Goal: Transaction & Acquisition: Download file/media

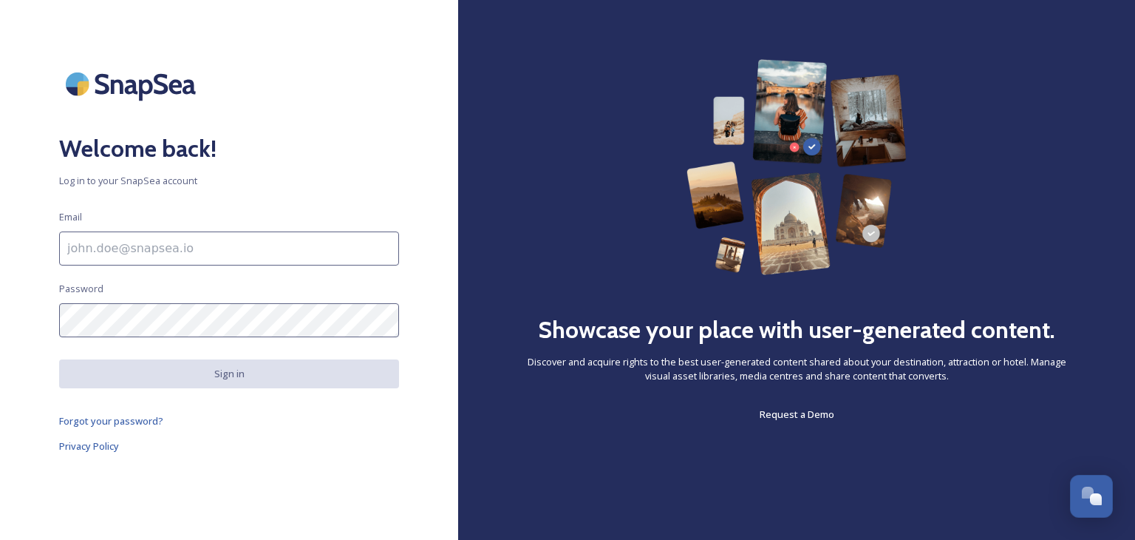
click at [133, 251] on input at bounding box center [229, 248] width 340 height 34
click at [307, 247] on input "[PERSON_NAME][EMAIL_ADDRESS][PERSON_NAME][DOMAIN_NAME]" at bounding box center [229, 248] width 340 height 34
type input "j"
click at [222, 251] on input at bounding box center [229, 248] width 340 height 34
type input "[EMAIL_ADDRESS][DOMAIN_NAME]"
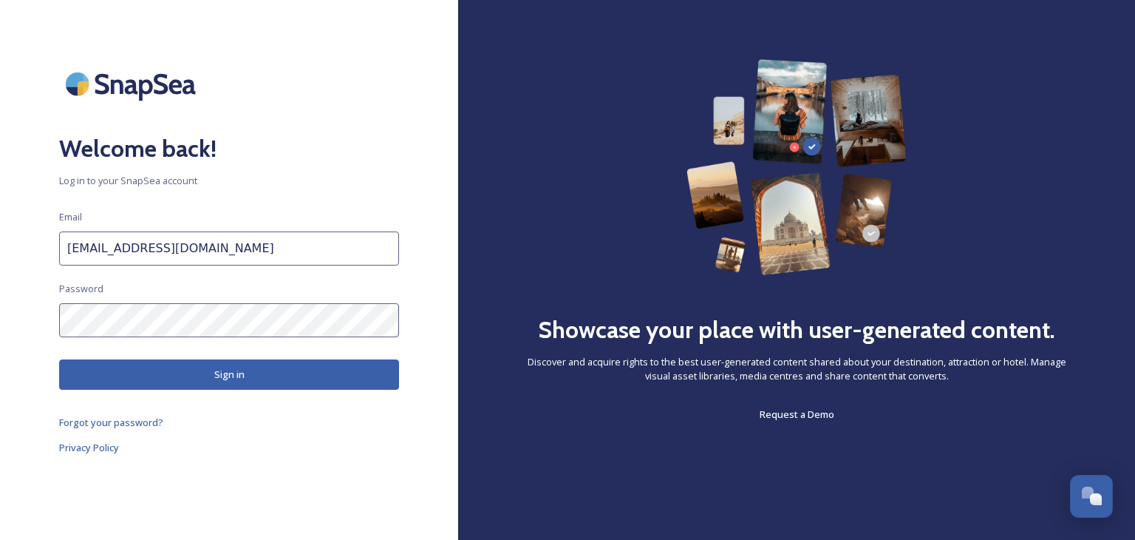
click at [260, 374] on button "Sign in" at bounding box center [229, 374] width 340 height 30
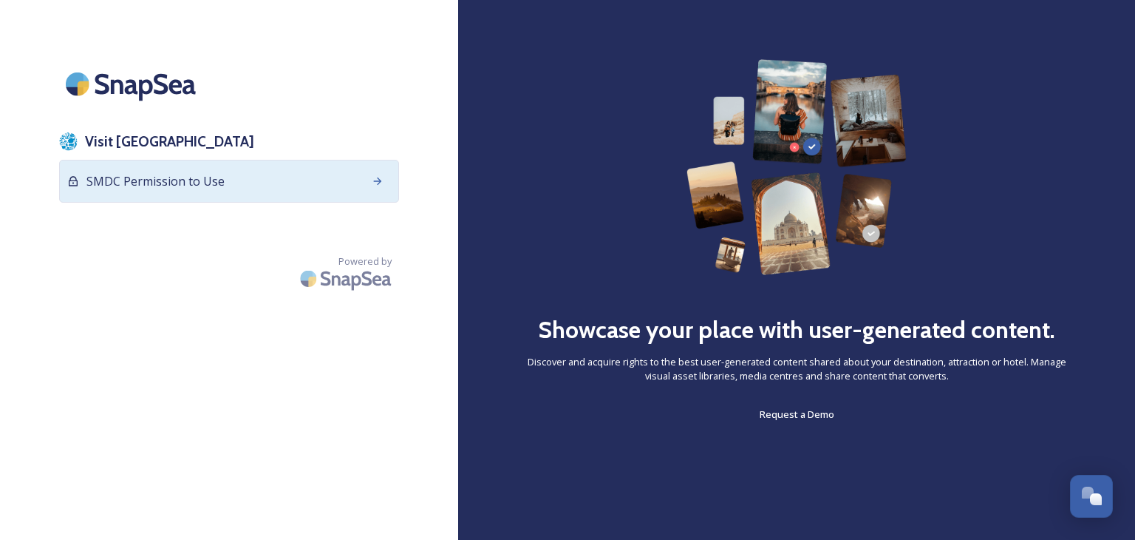
click at [191, 173] on span "SMDC Permission to Use" at bounding box center [155, 181] width 138 height 18
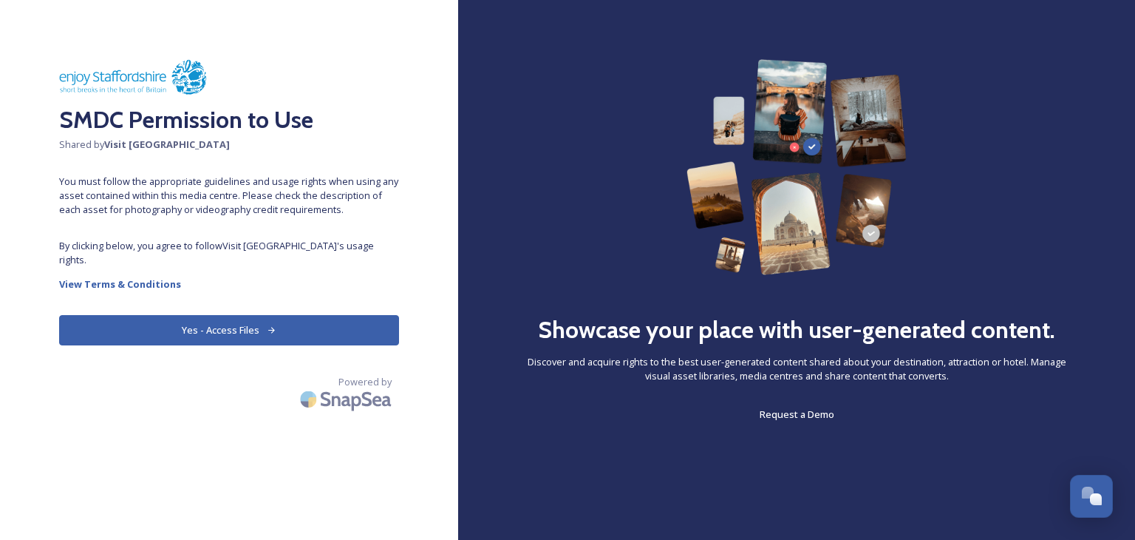
click at [270, 325] on icon at bounding box center [272, 330] width 10 height 10
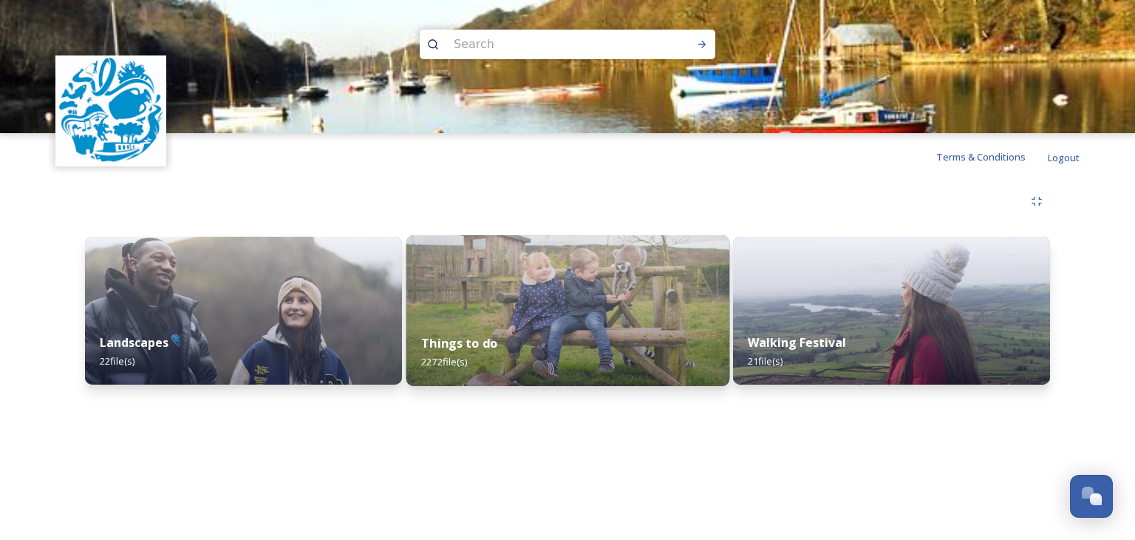
click at [511, 306] on img at bounding box center [567, 310] width 323 height 151
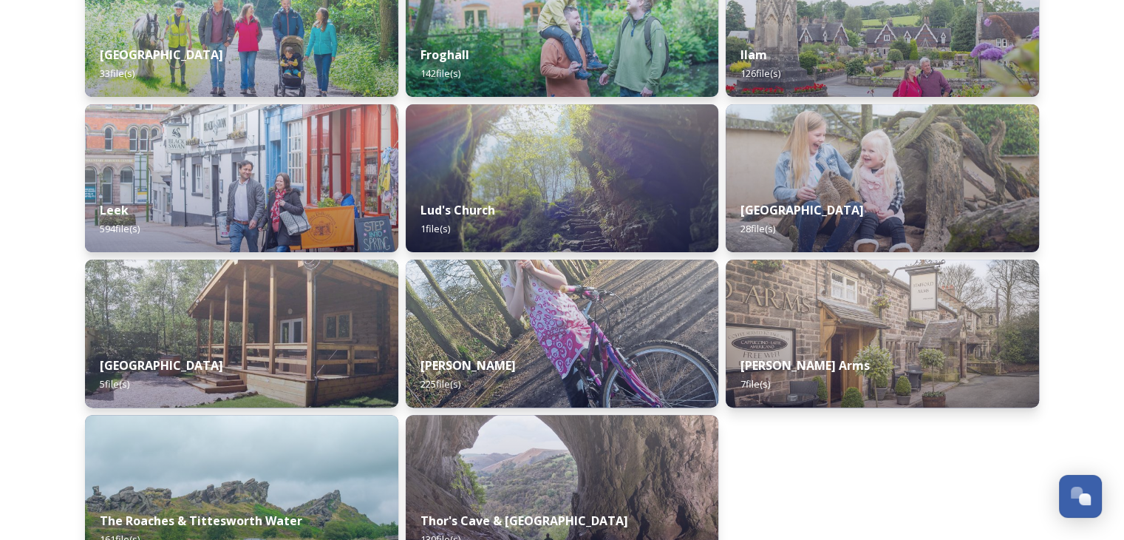
scroll to position [443, 0]
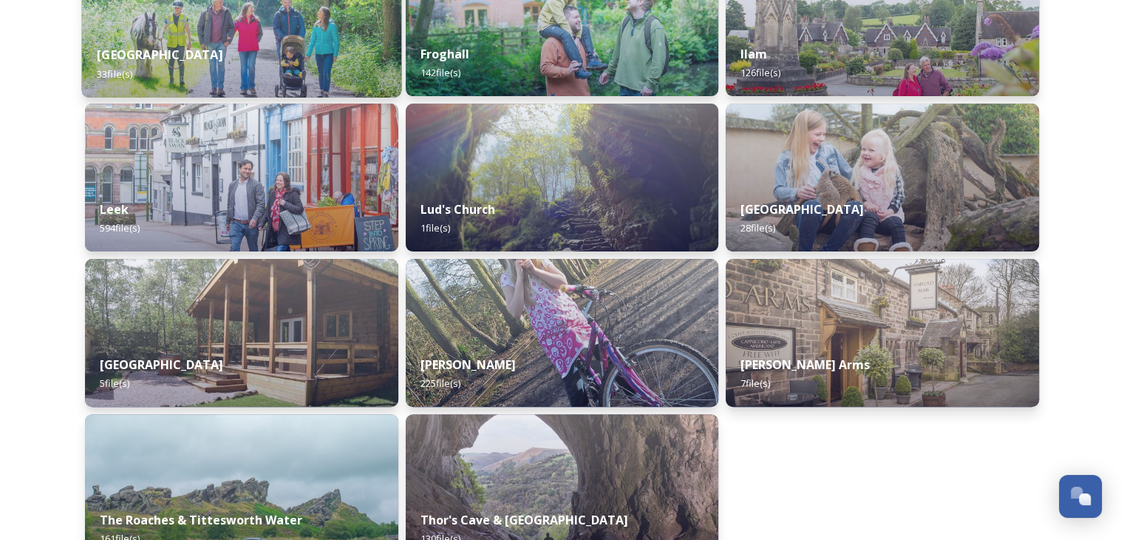
click at [217, 57] on div "[STREET_ADDRESS] file(s)" at bounding box center [241, 63] width 319 height 67
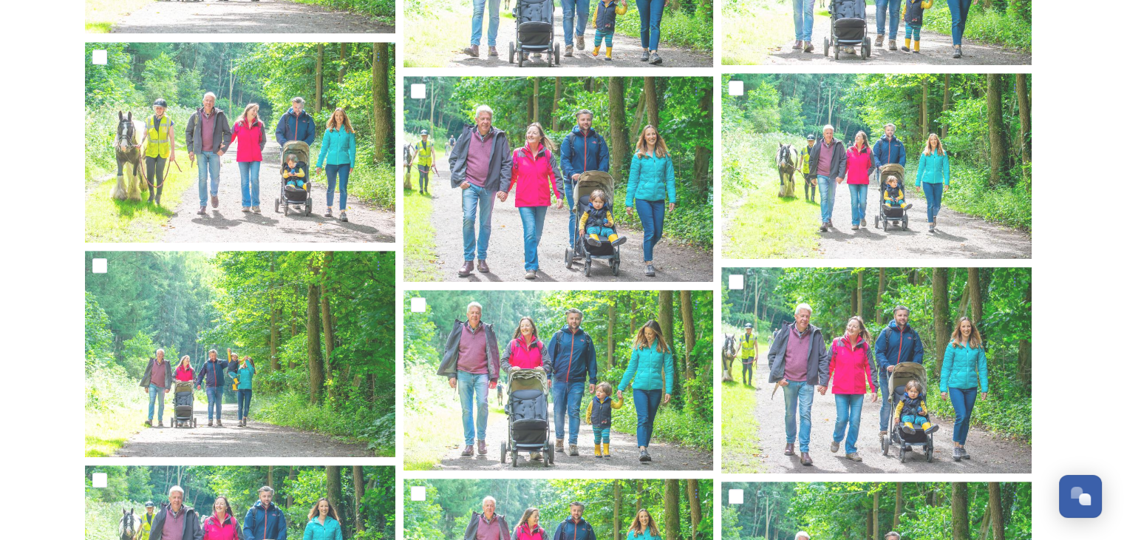
scroll to position [800, 0]
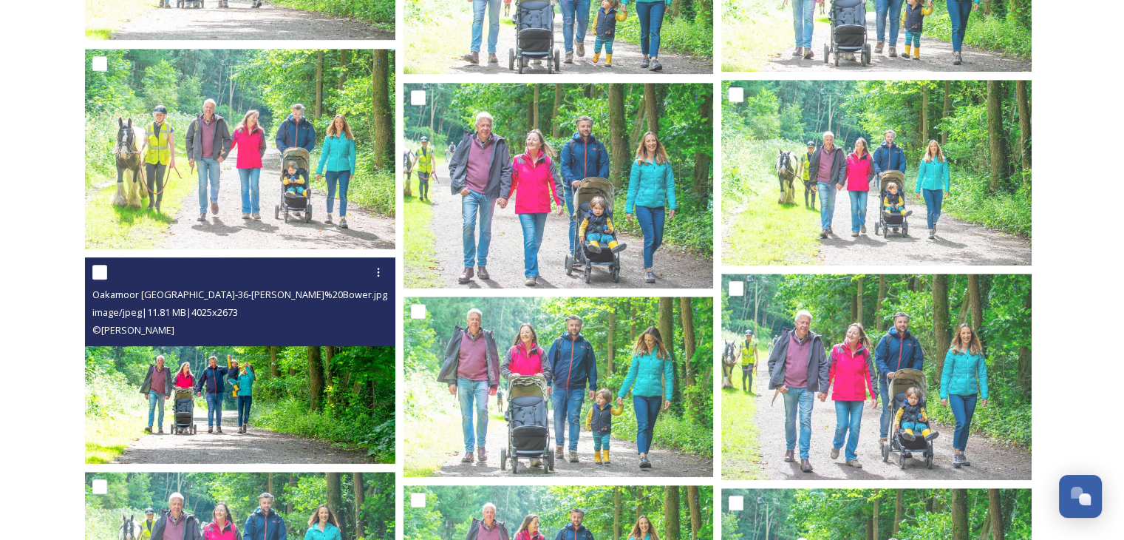
click at [266, 401] on img at bounding box center [240, 360] width 310 height 206
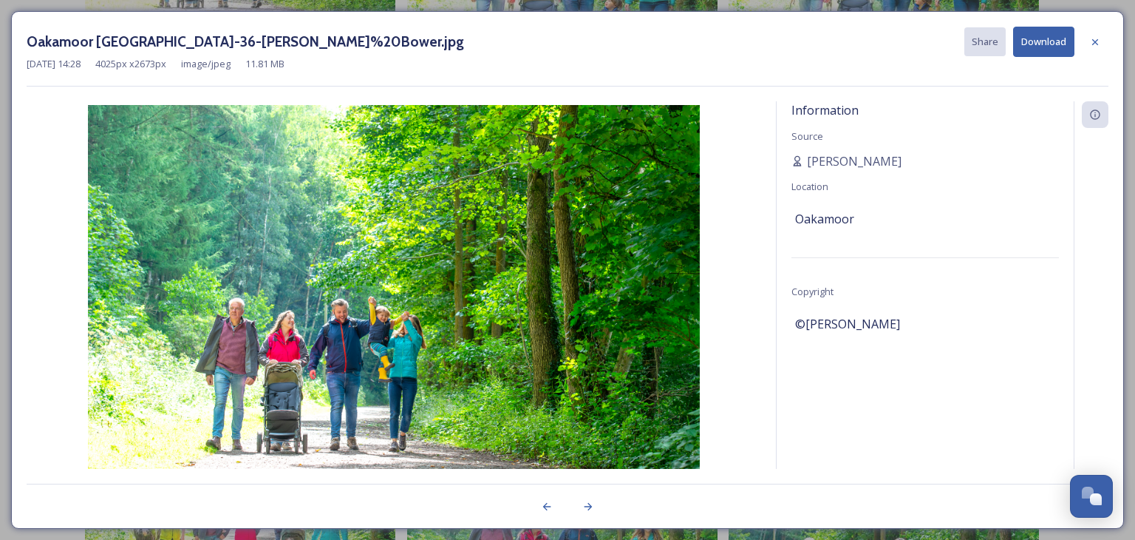
click at [1038, 44] on button "Download" at bounding box center [1043, 42] width 61 height 30
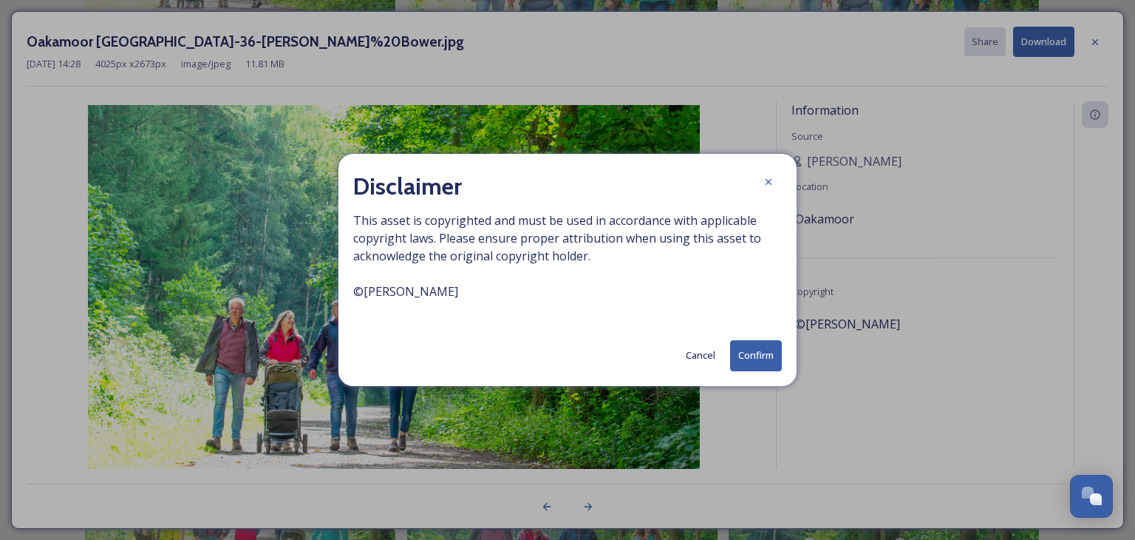
click at [761, 355] on button "Confirm" at bounding box center [756, 355] width 52 height 30
